Goal: Task Accomplishment & Management: Complete application form

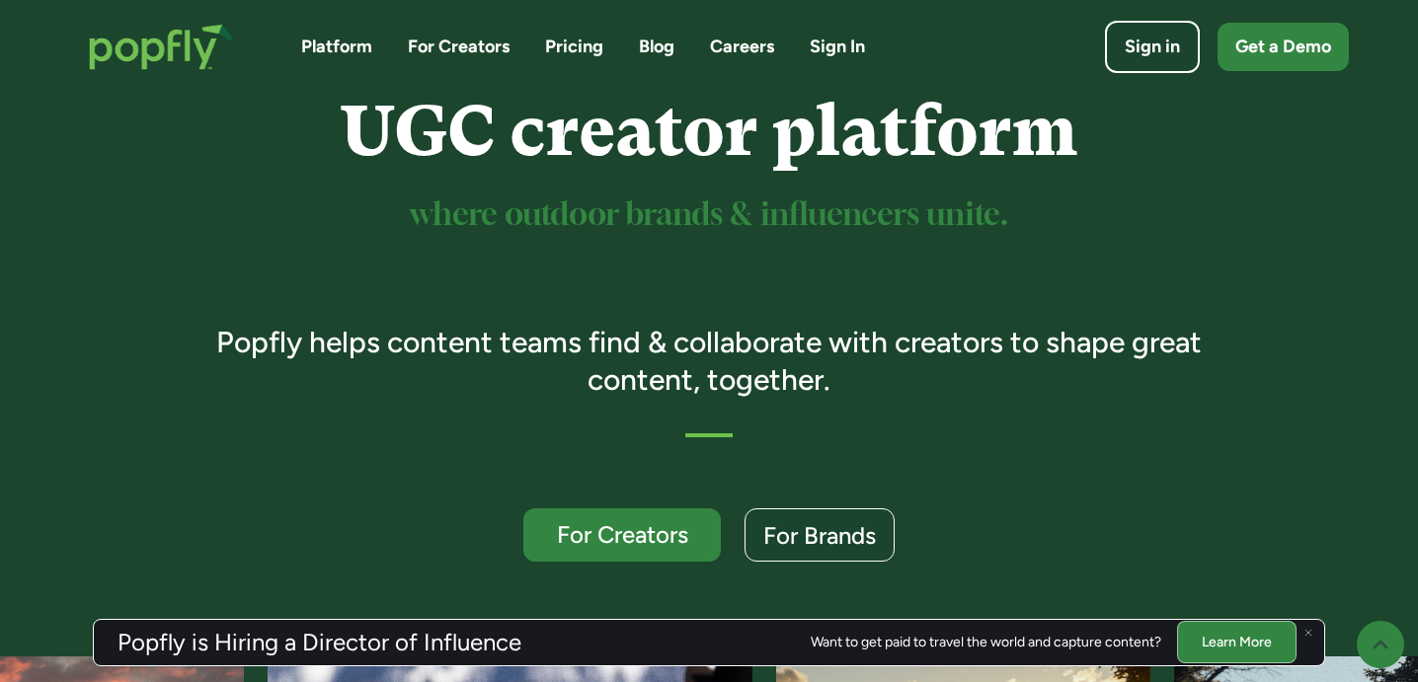
scroll to position [166, 0]
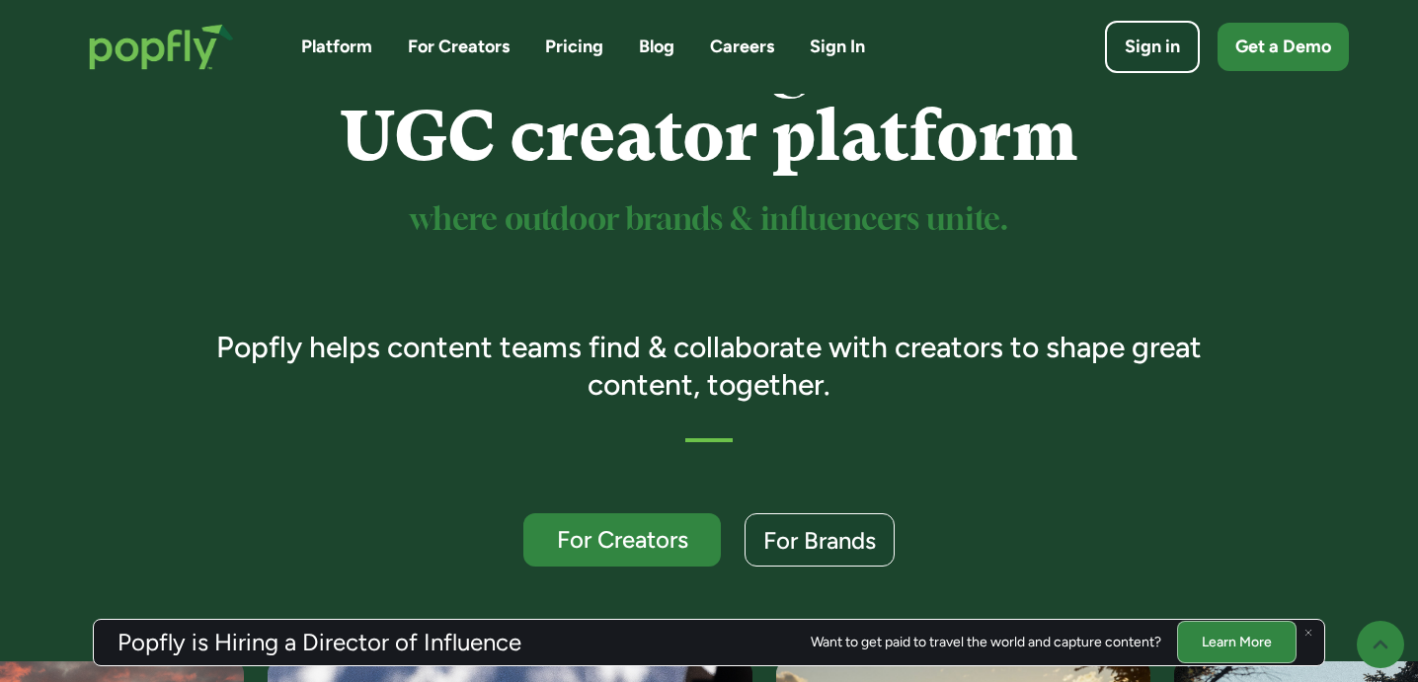
click at [658, 42] on link "Blog" at bounding box center [657, 47] width 36 height 25
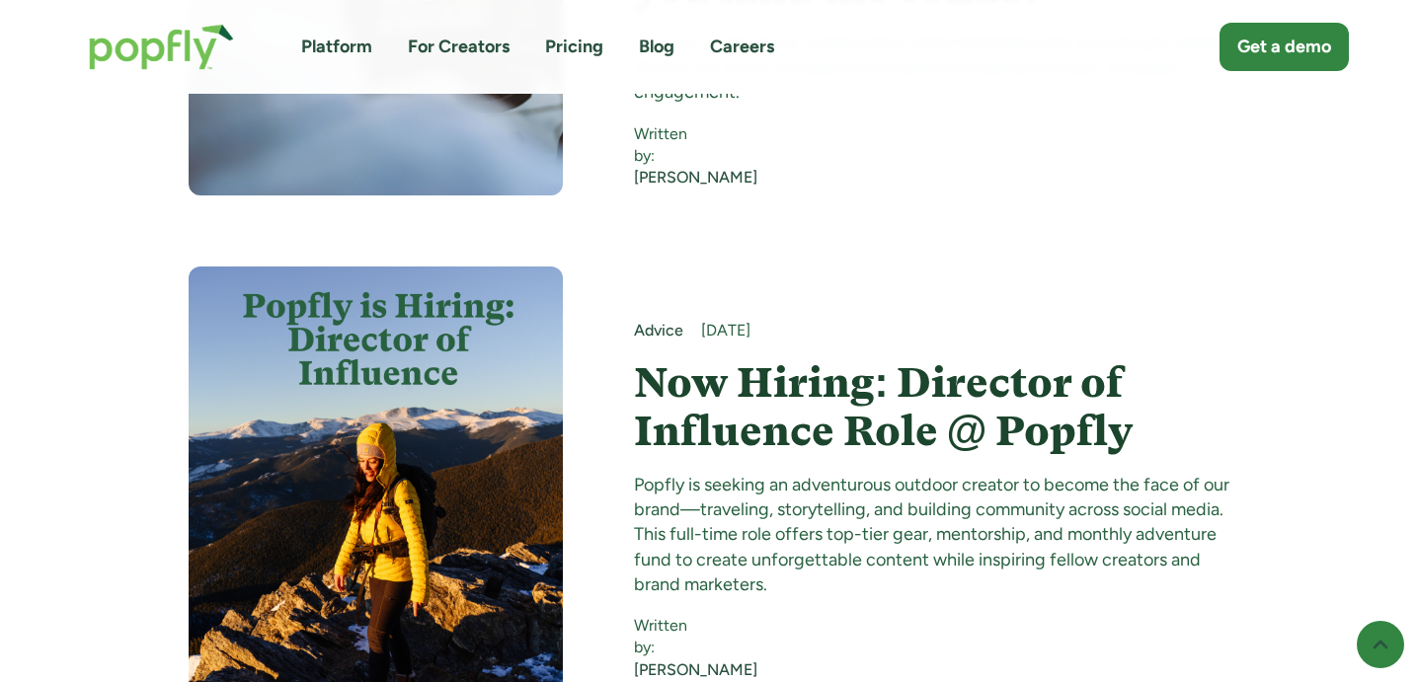
scroll to position [2163, 0]
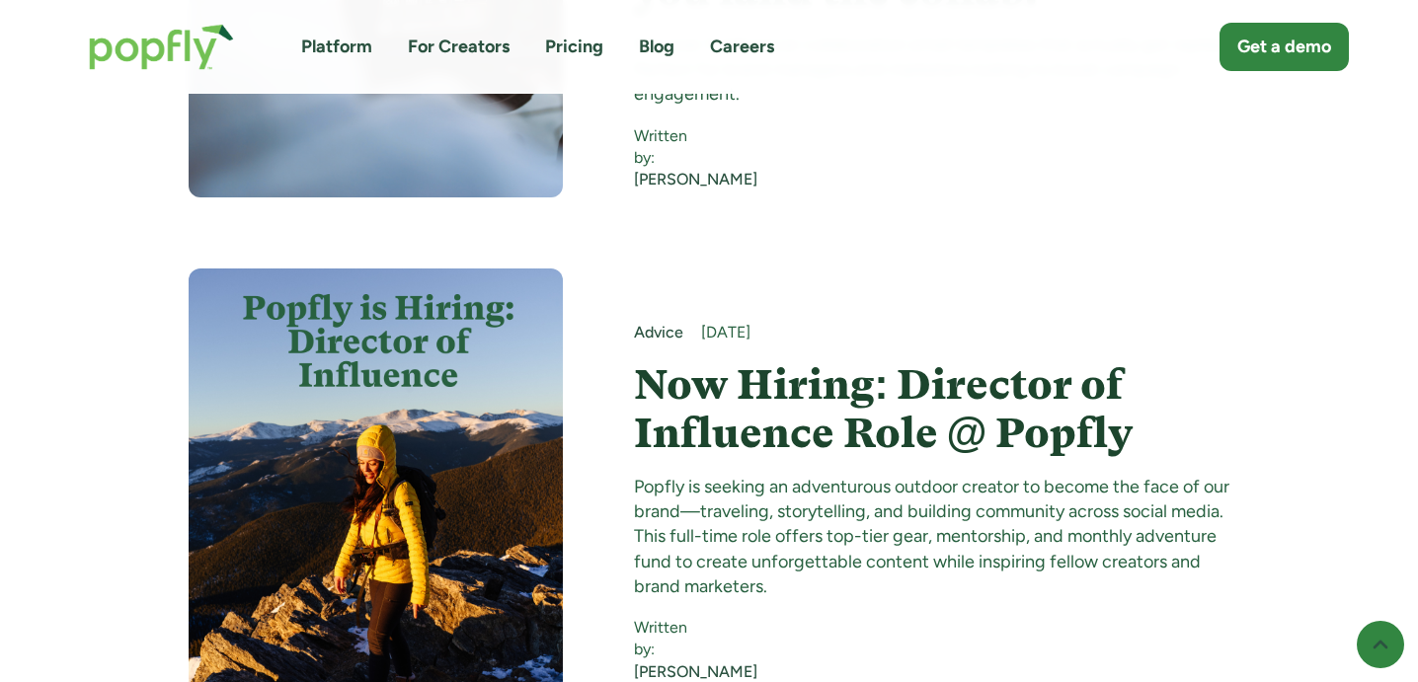
click at [718, 361] on h4 "Now Hiring: Director of Influence Role @ Popfly" at bounding box center [932, 409] width 597 height 96
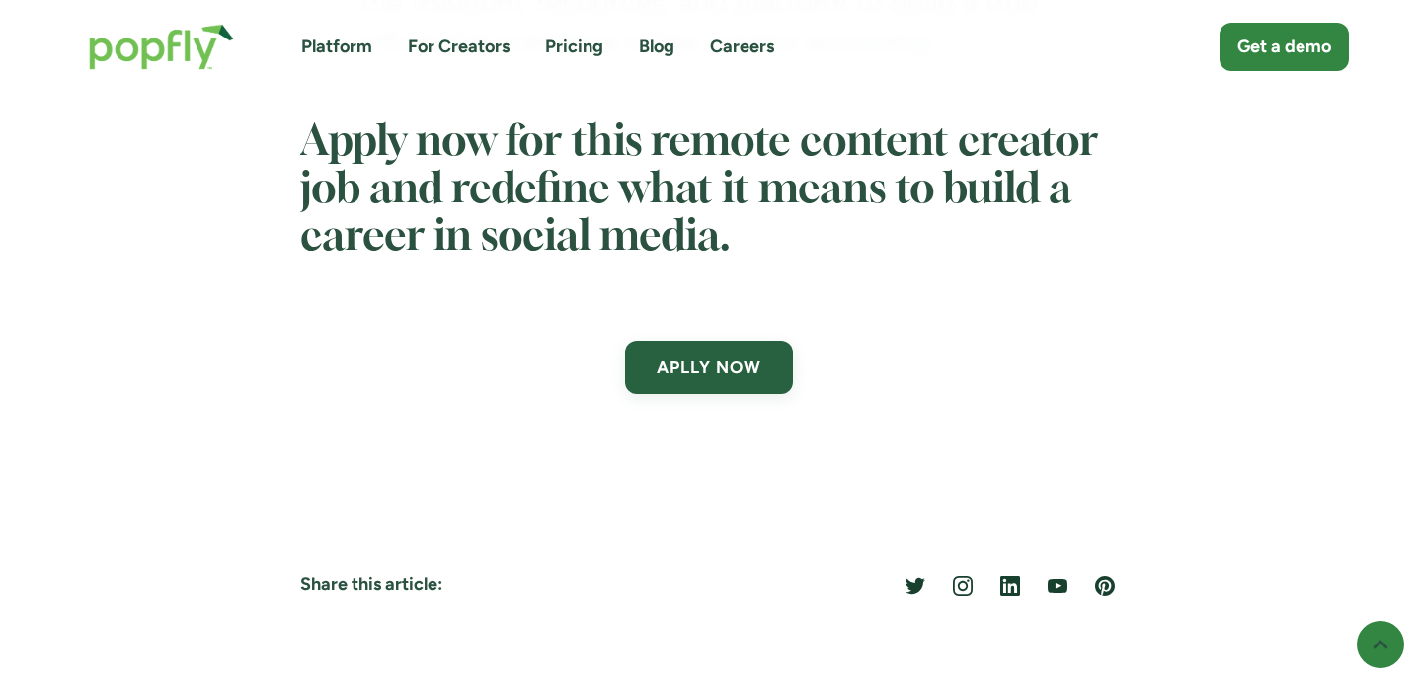
scroll to position [6864, 0]
click at [685, 394] on link "APLLY NOW" at bounding box center [708, 367] width 173 height 54
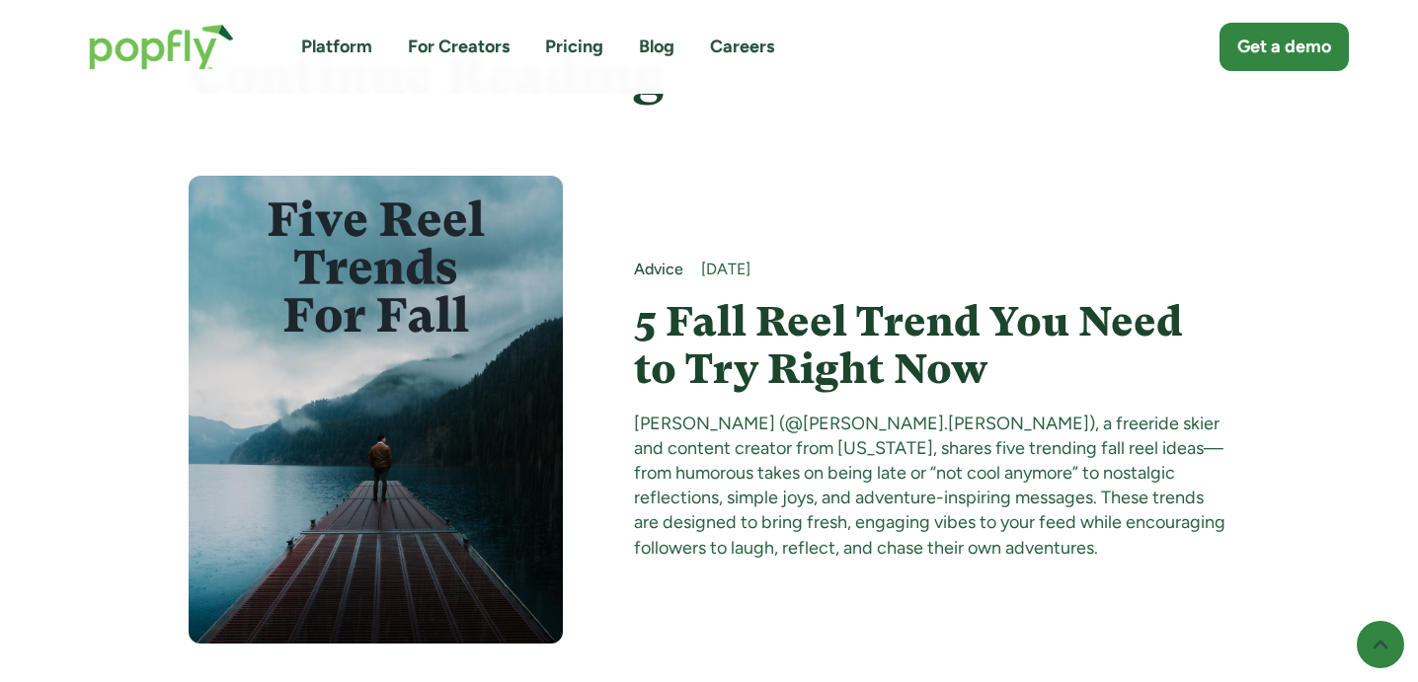
scroll to position [7627, 0]
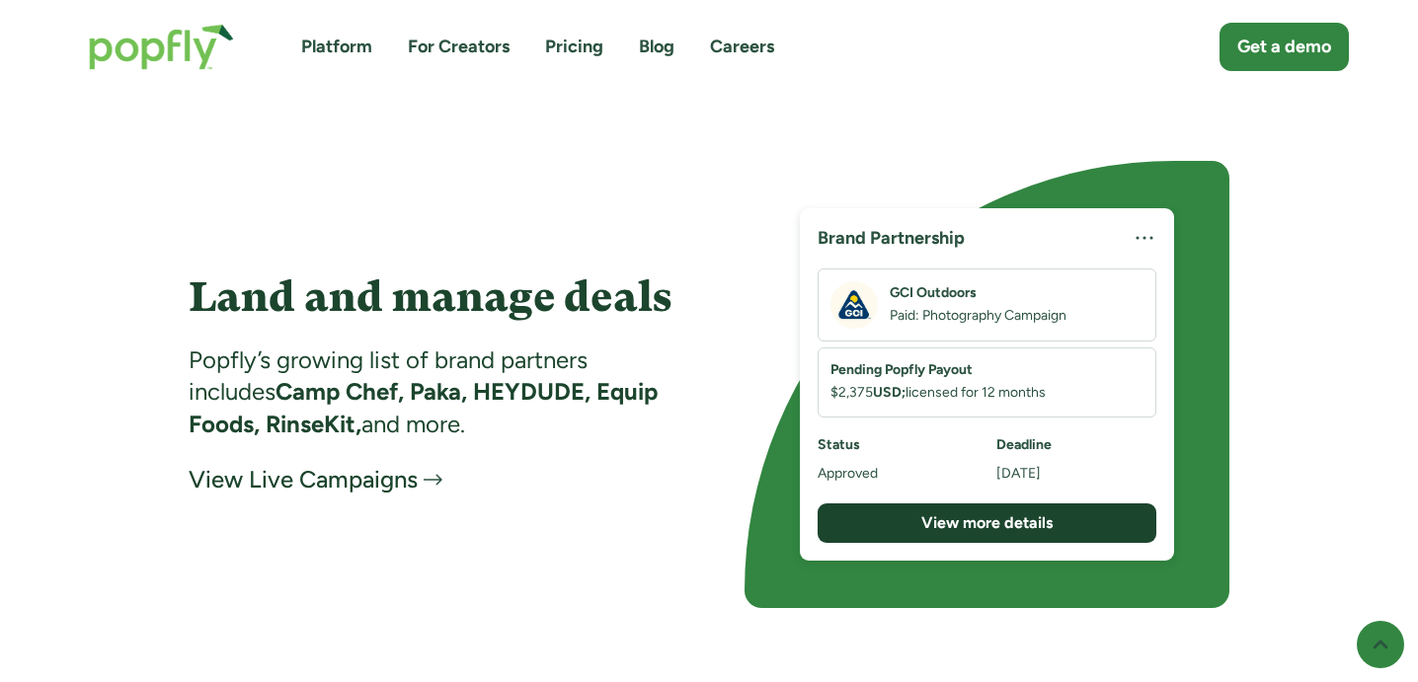
scroll to position [3122, 0]
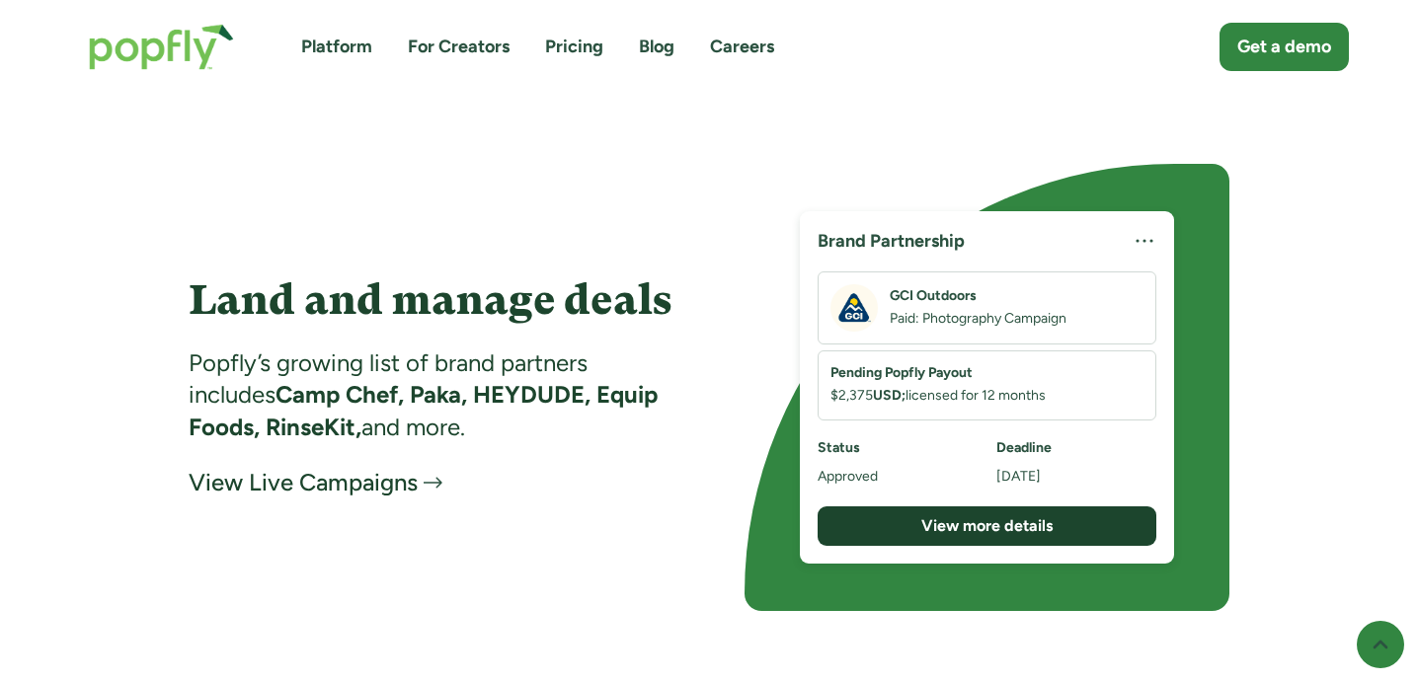
click at [369, 486] on div "View Live Campaigns" at bounding box center [303, 483] width 229 height 32
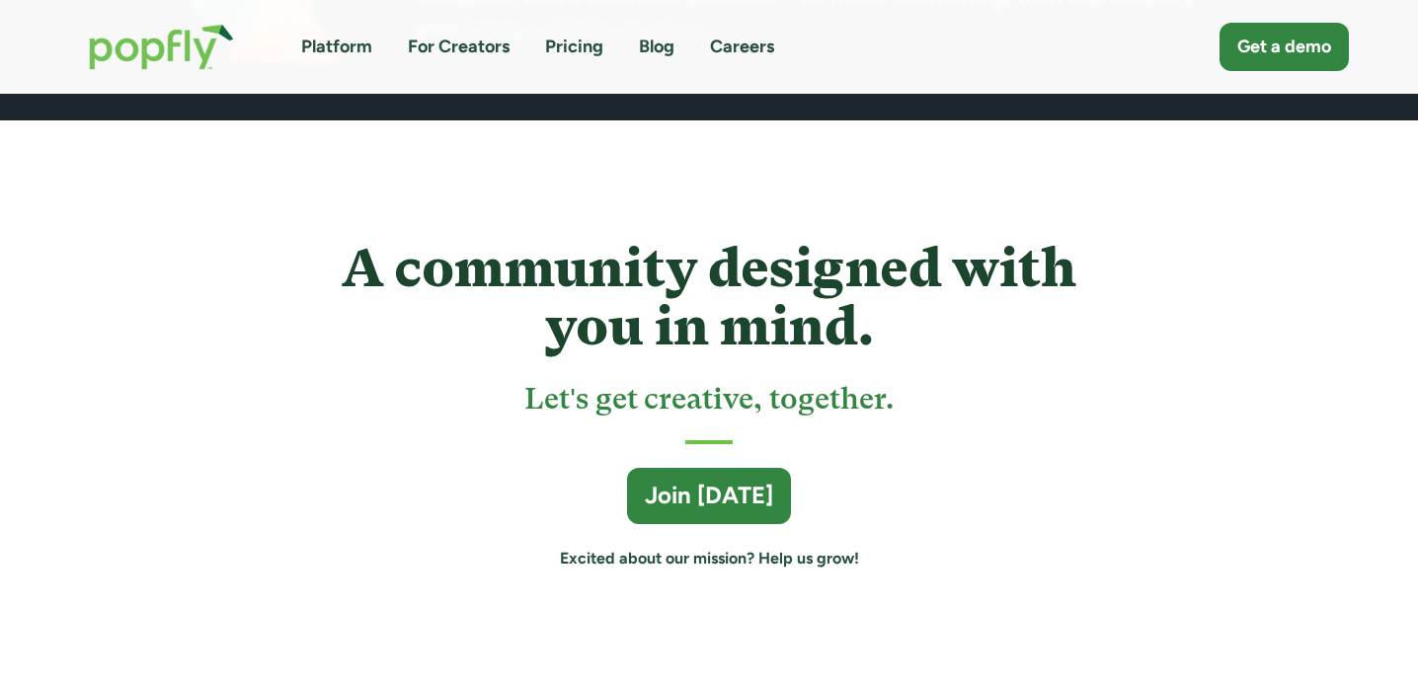
scroll to position [5165, 0]
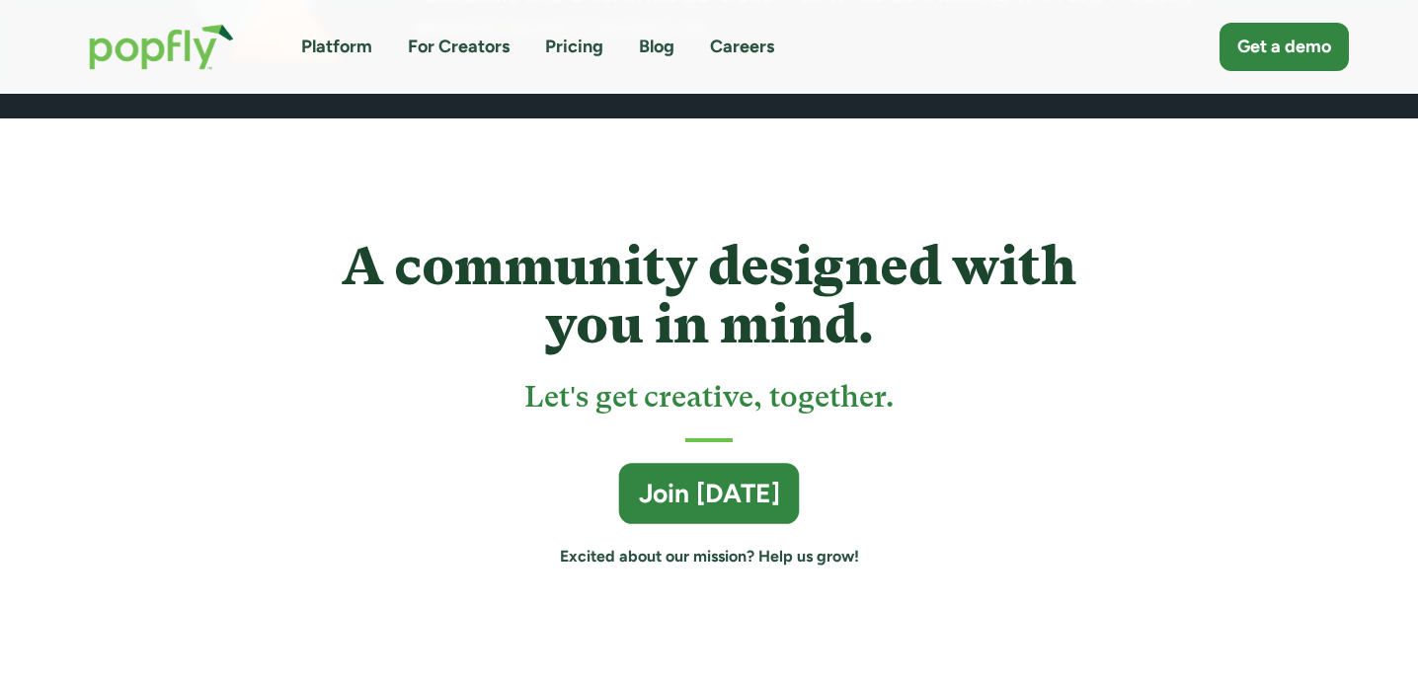
click at [683, 501] on div "Join [DATE]" at bounding box center [709, 495] width 141 height 36
